Goal: Information Seeking & Learning: Learn about a topic

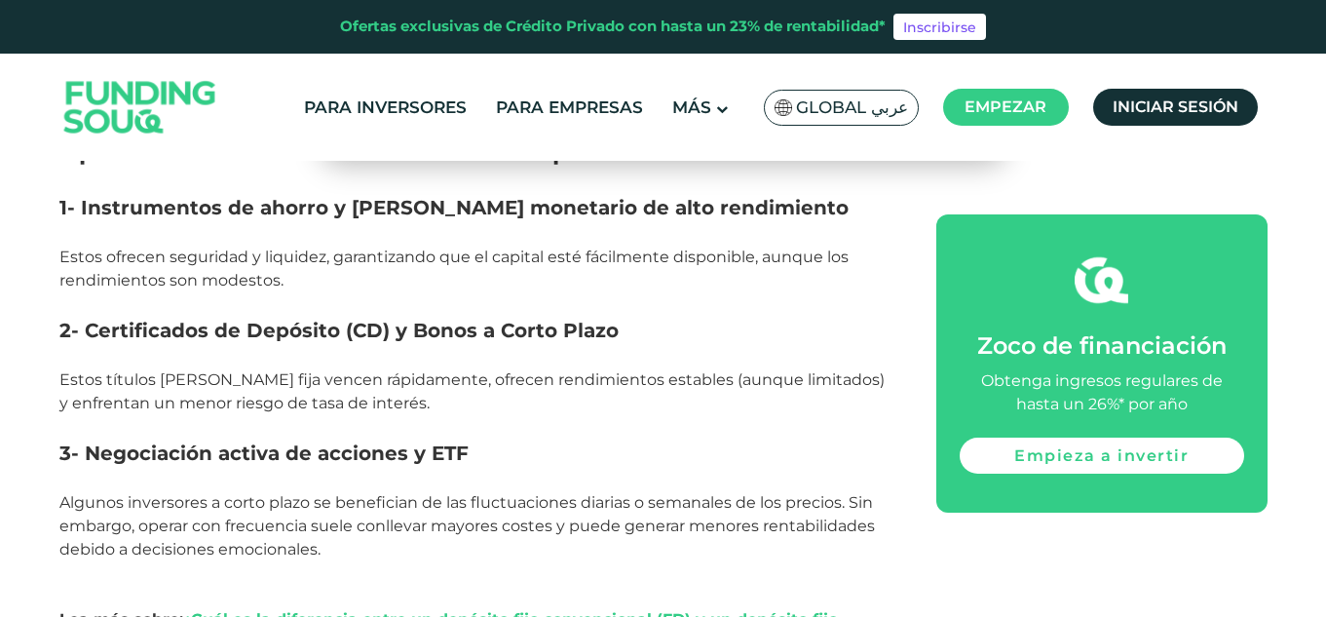
scroll to position [1046, 0]
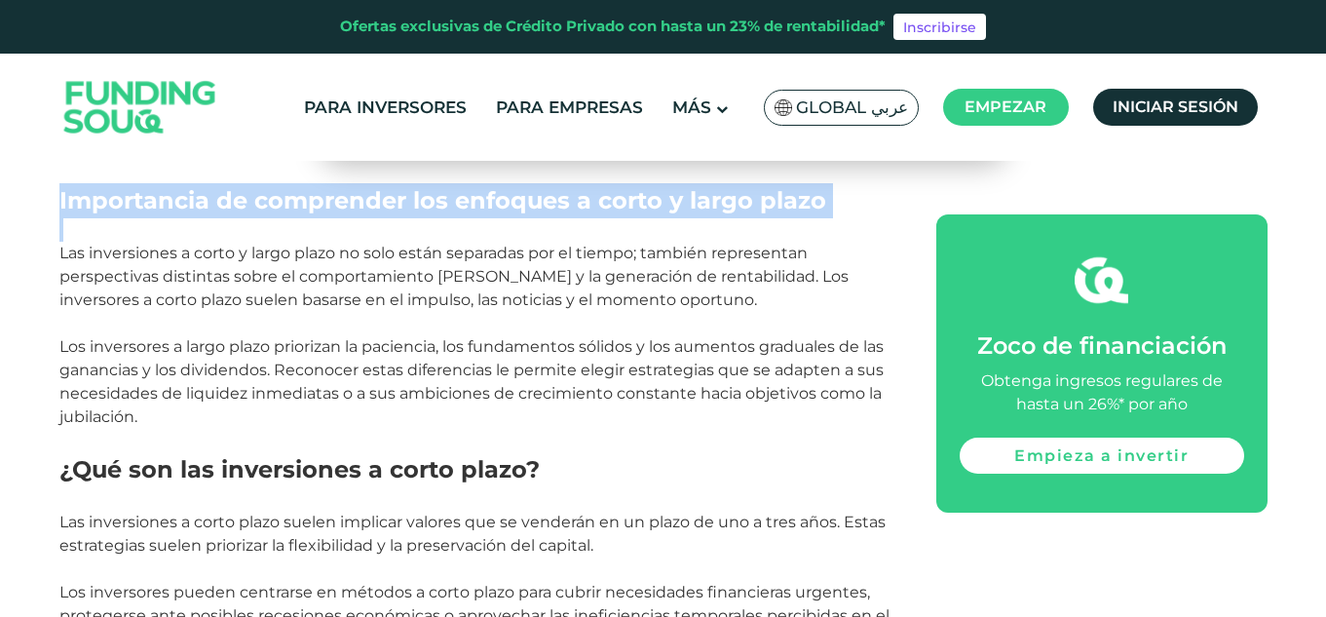
drag, startPoint x: 57, startPoint y: 196, endPoint x: 236, endPoint y: 219, distance: 180.8
click at [236, 219] on p "Las inversiones a corto y largo plazo no solo están separadas por el tiempo; ta…" at bounding box center [475, 265] width 833 height 94
drag, startPoint x: 56, startPoint y: 198, endPoint x: 573, endPoint y: 216, distance: 517.7
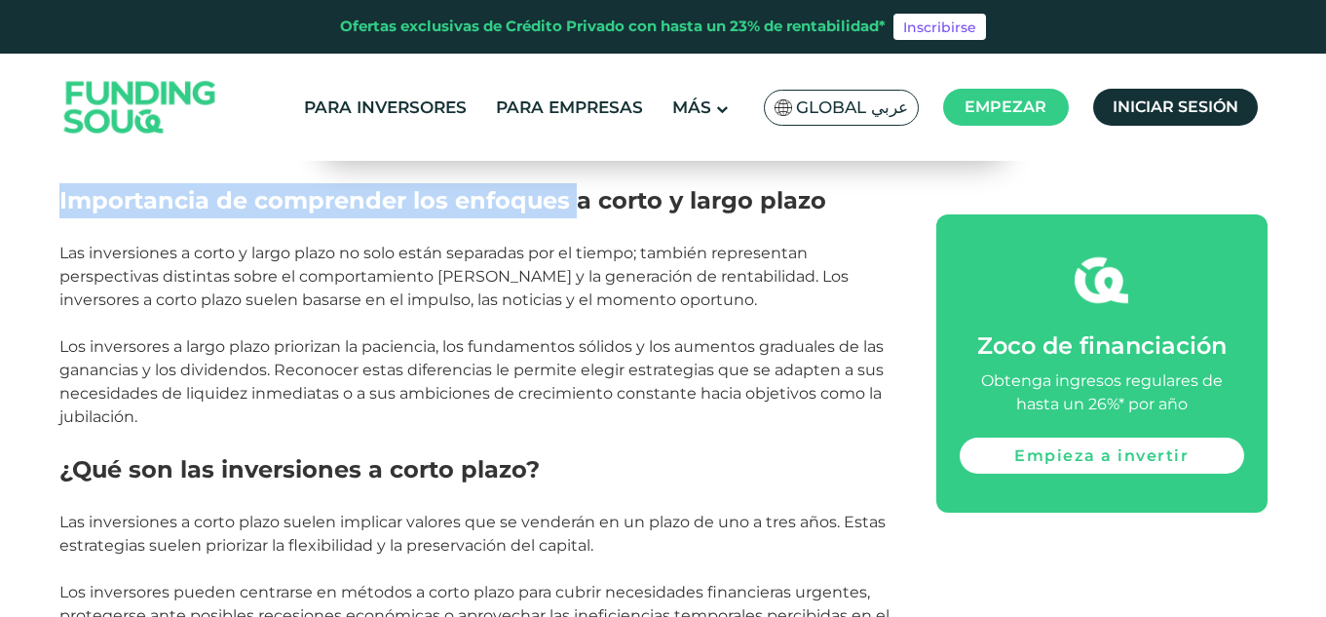
click at [574, 216] on h2 "Importancia de comprender los enfoques a corto y largo plazo" at bounding box center [475, 200] width 833 height 35
drag, startPoint x: 60, startPoint y: 198, endPoint x: 839, endPoint y: 210, distance: 778.6
click at [839, 210] on h2 "Importancia de comprender los enfoques a corto y largo plazo" at bounding box center [475, 200] width 833 height 35
copy font "Importancia de comprender los enfoques a corto y largo plazo"
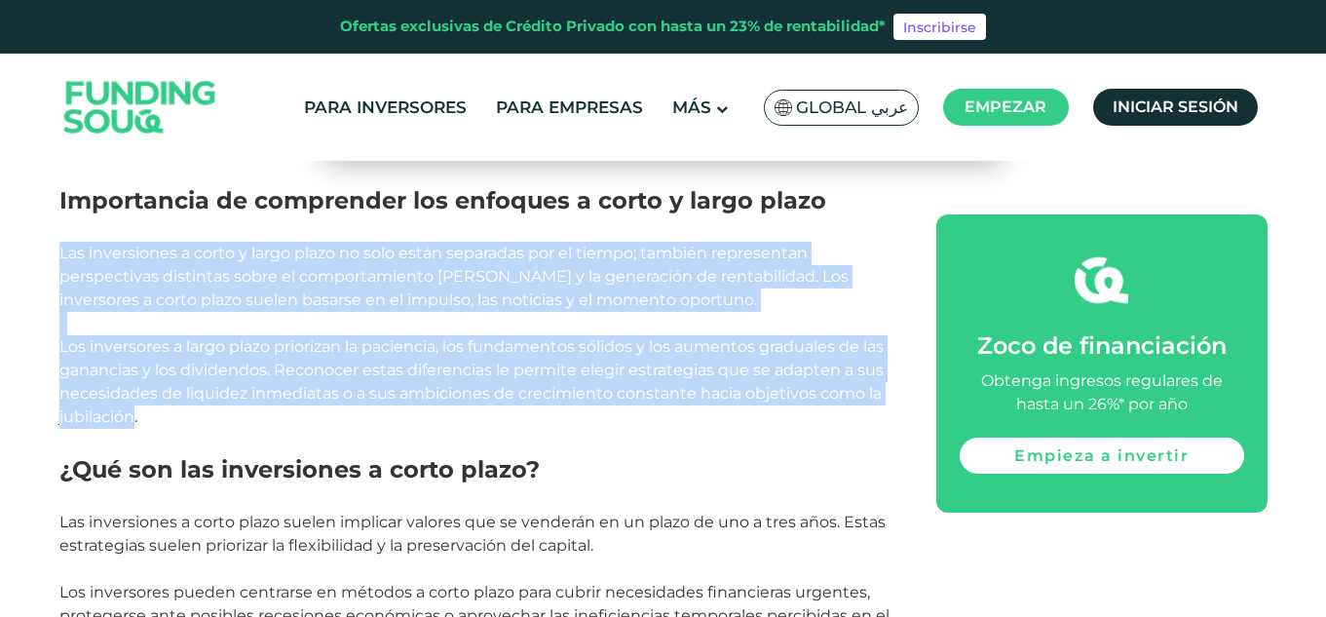
drag, startPoint x: 56, startPoint y: 246, endPoint x: 134, endPoint y: 408, distance: 180.0
copy div "Las inversiones a corto y largo plazo no solo están separadas por el tiempo; ta…"
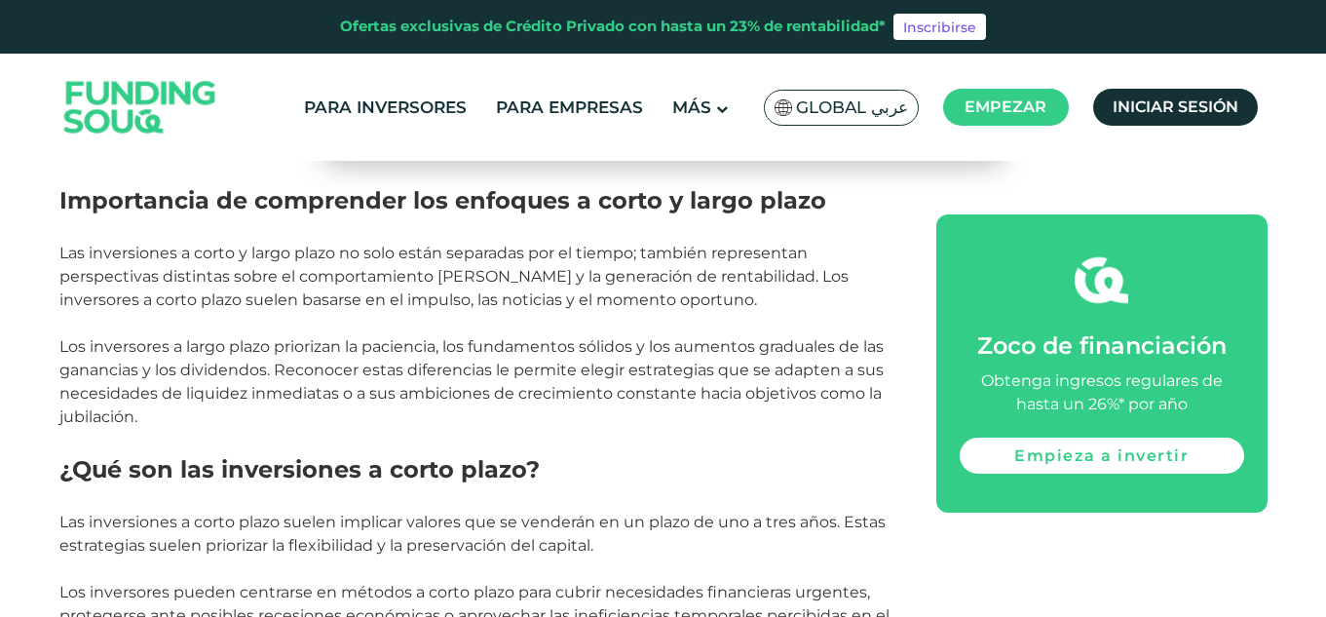
click at [818, 487] on p "Las inversiones a corto plazo suelen implicar valores que se venderán en un pla…" at bounding box center [475, 569] width 833 height 164
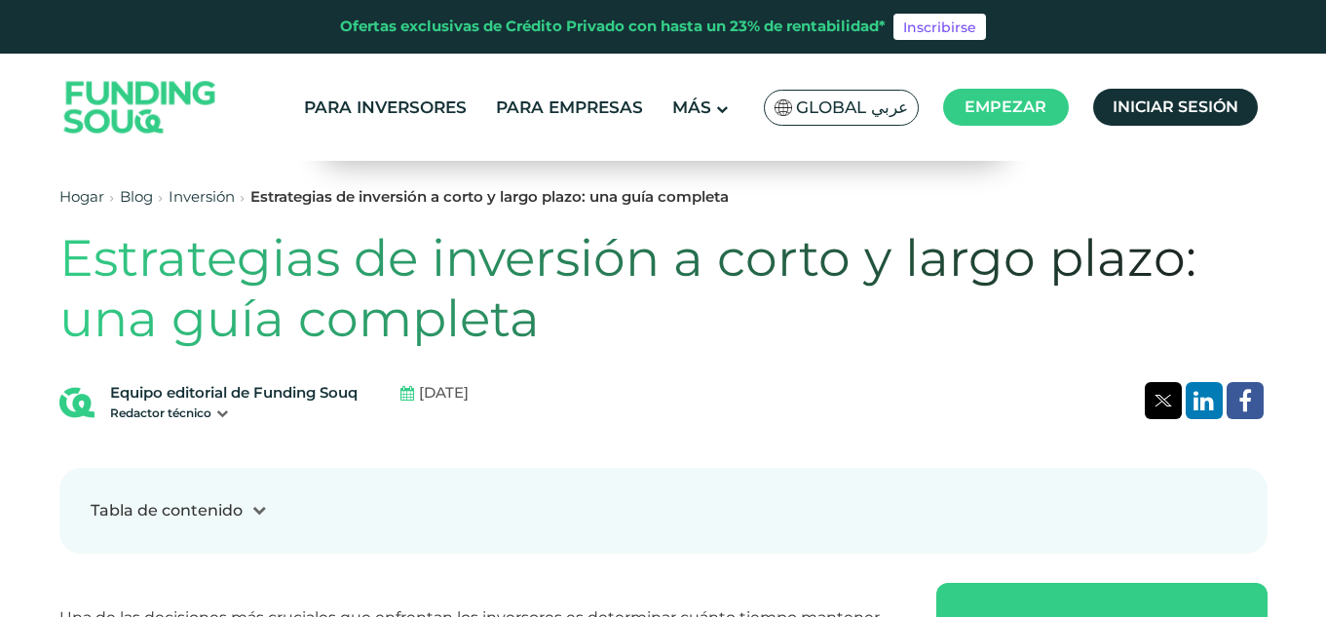
scroll to position [474, 0]
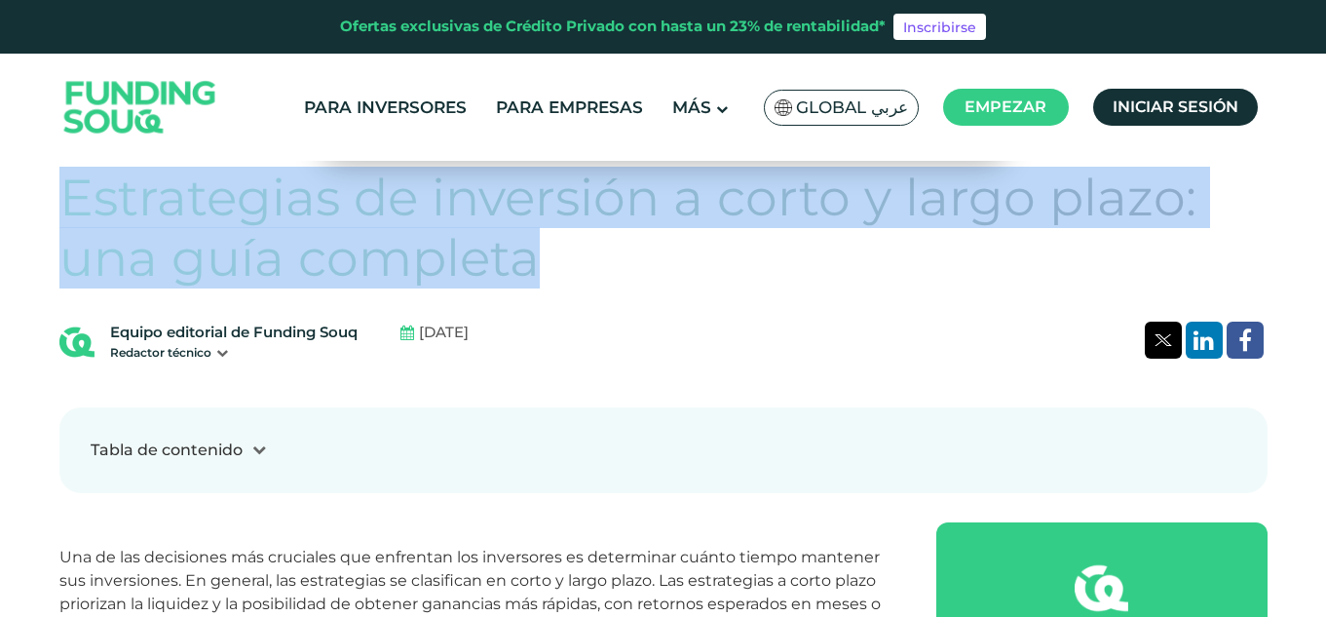
drag, startPoint x: 56, startPoint y: 187, endPoint x: 553, endPoint y: 250, distance: 501.9
copy font "Estrategias de inversión a corto y largo plazo: una guía completa"
